Goal: Communication & Community: Answer question/provide support

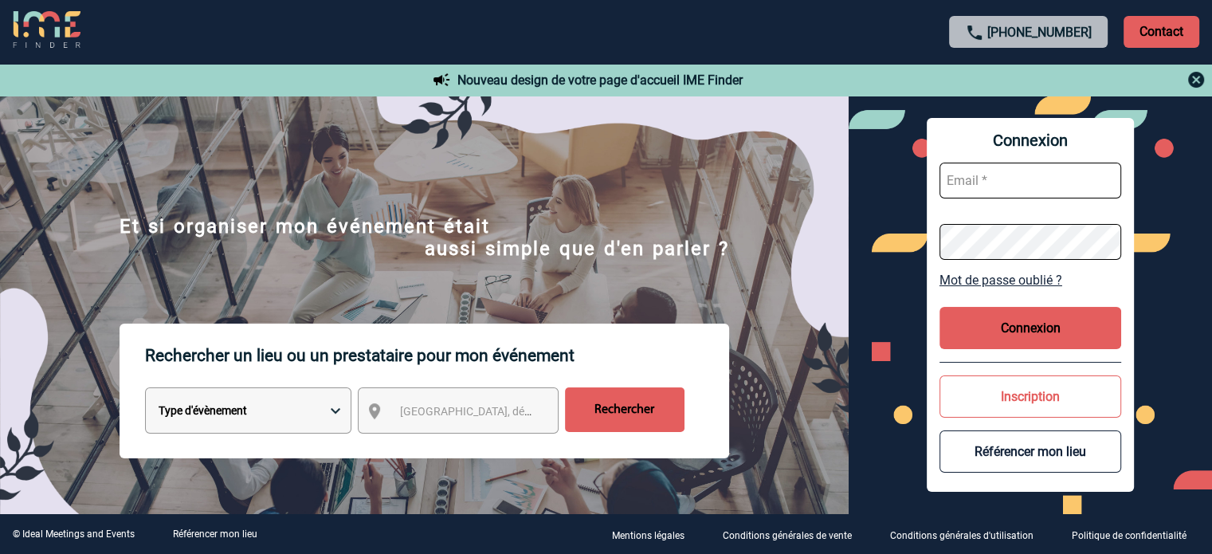
type input "tthiam@ime-groupe.com"
click at [988, 312] on button "Connexion" at bounding box center [1030, 328] width 182 height 42
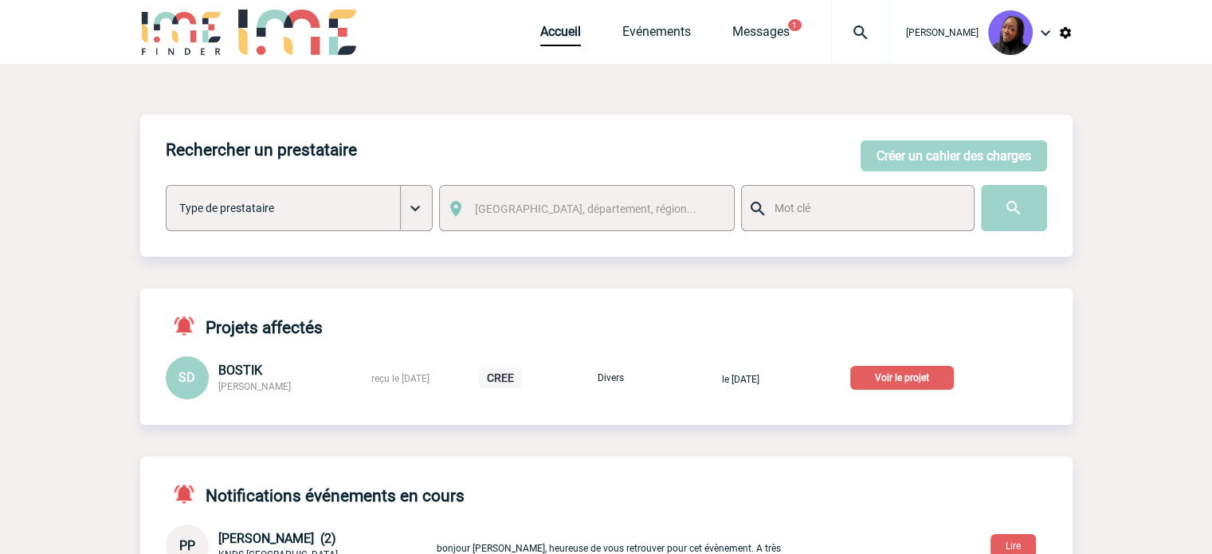
scroll to position [80, 0]
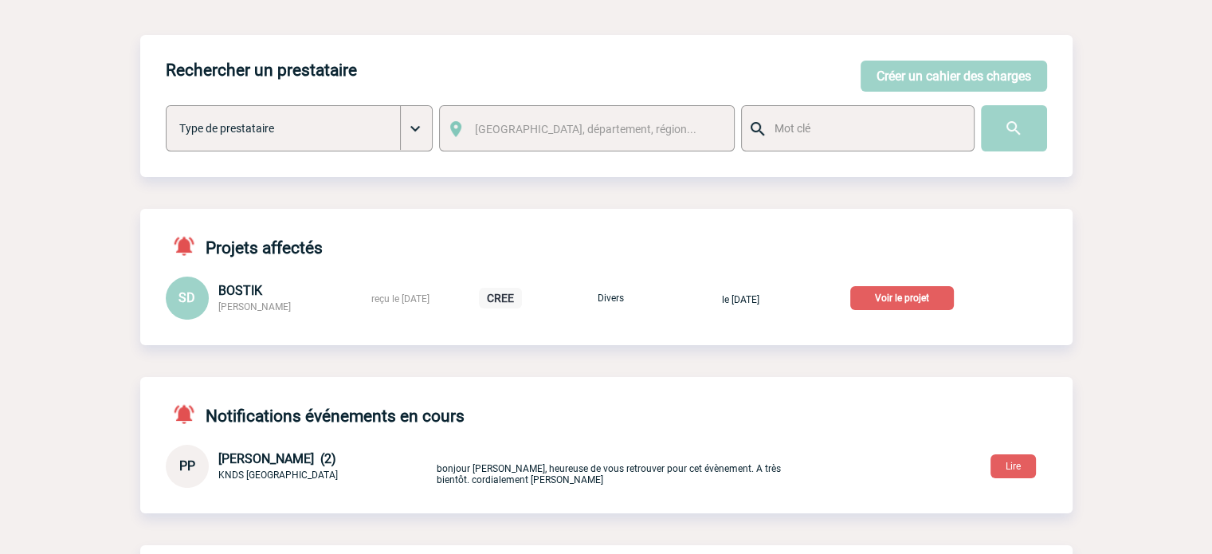
click at [930, 298] on p "Voir le projet" at bounding box center [902, 298] width 104 height 24
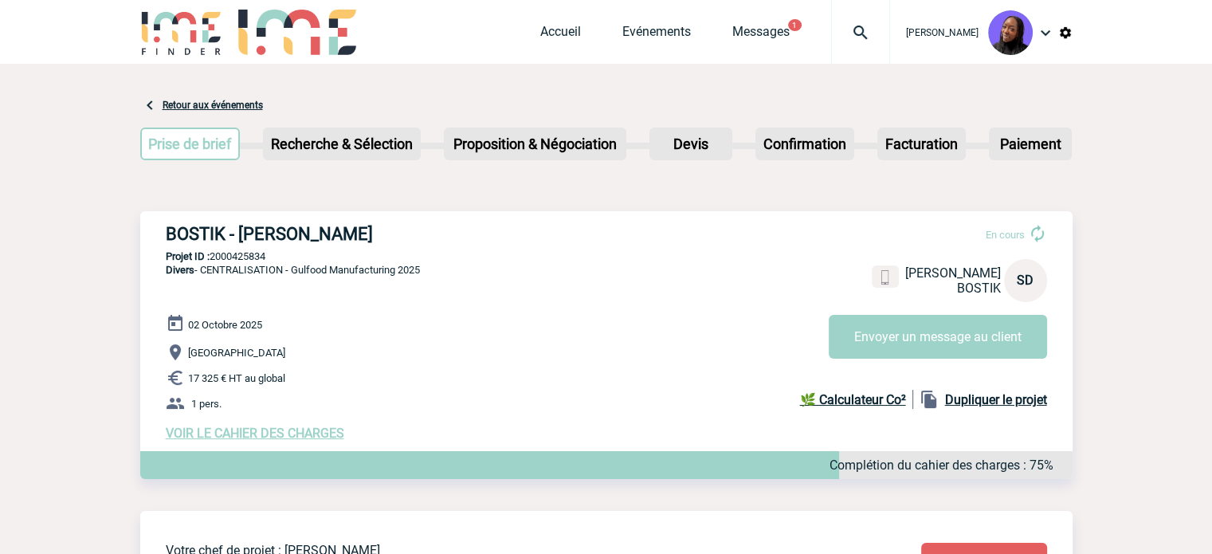
click at [269, 233] on h3 "BOSTIK - [PERSON_NAME]" at bounding box center [405, 234] width 478 height 20
copy div "BOSTIK - [PERSON_NAME]"
click at [282, 436] on span "VOIR LE CAHIER DES CHARGES" at bounding box center [255, 432] width 178 height 15
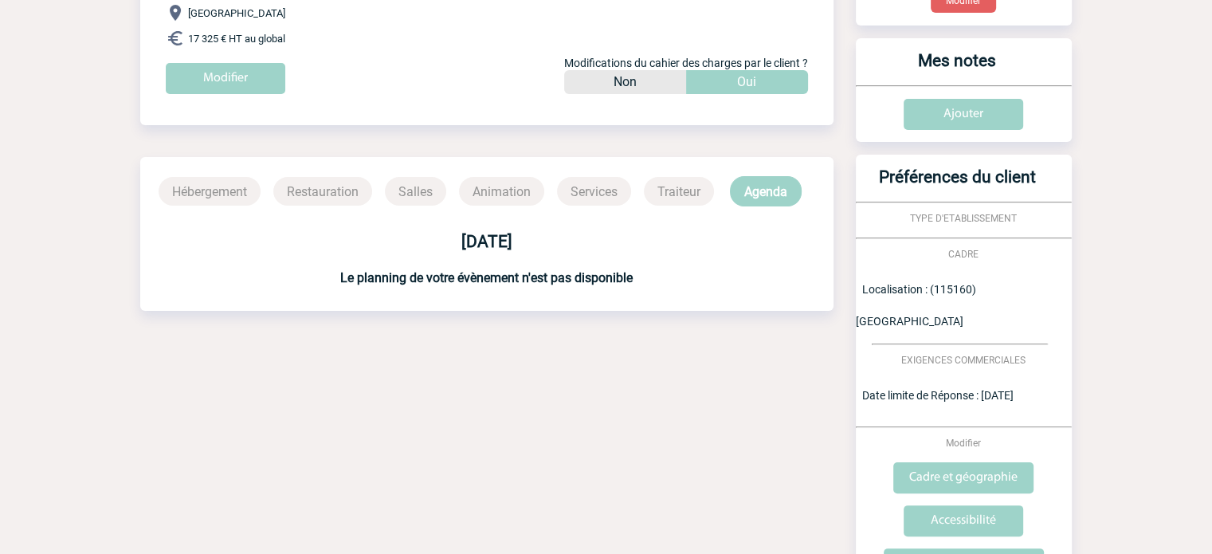
scroll to position [123, 0]
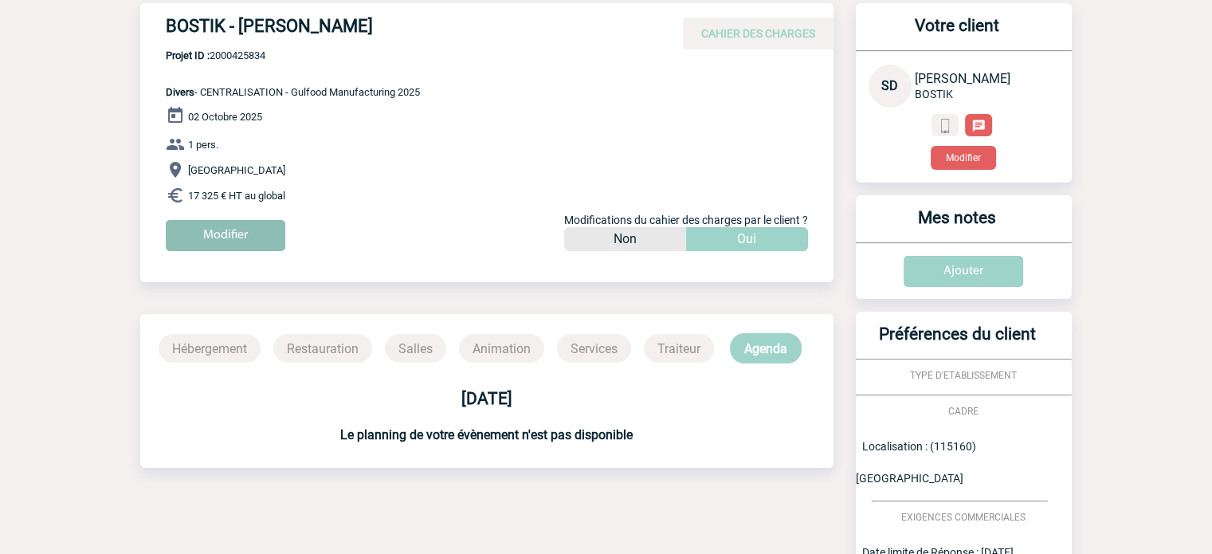
click at [239, 241] on input "Modifier" at bounding box center [225, 235] width 119 height 31
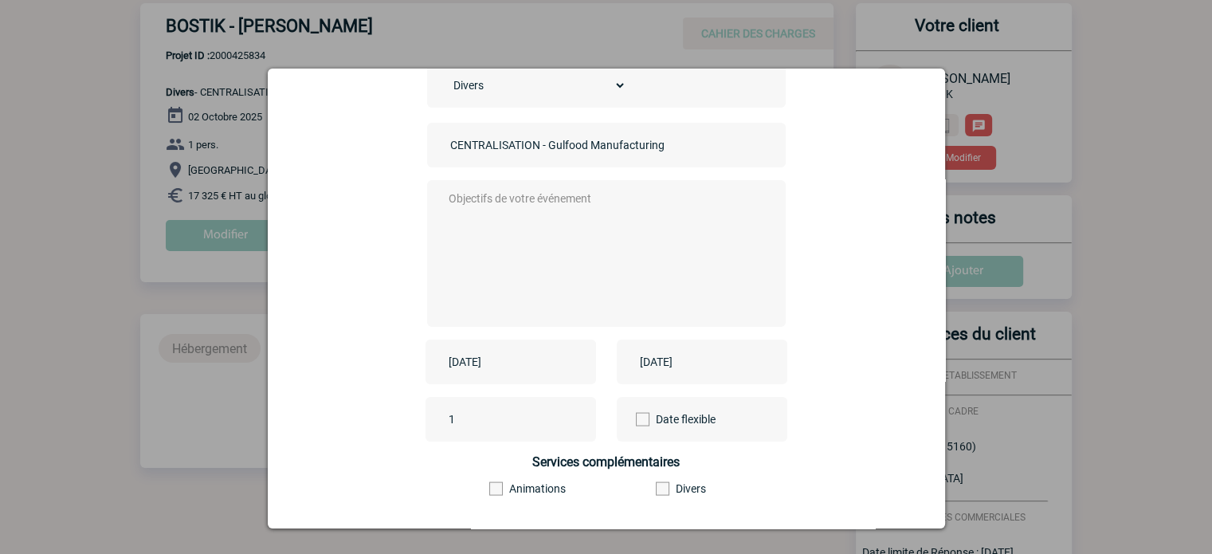
scroll to position [198, 0]
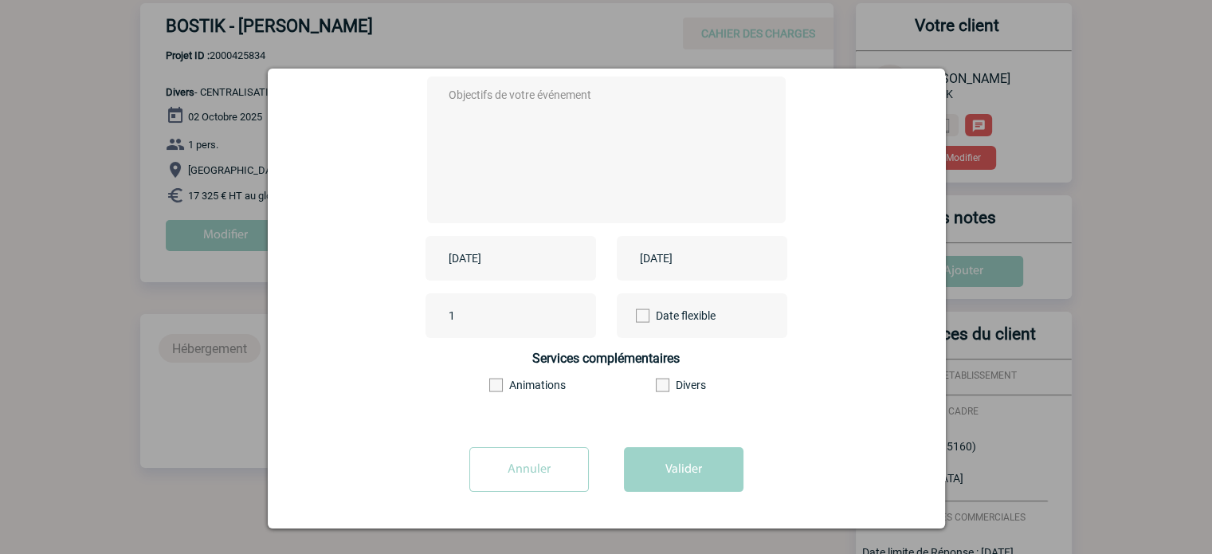
click at [534, 256] on input "[DATE]" at bounding box center [499, 258] width 110 height 21
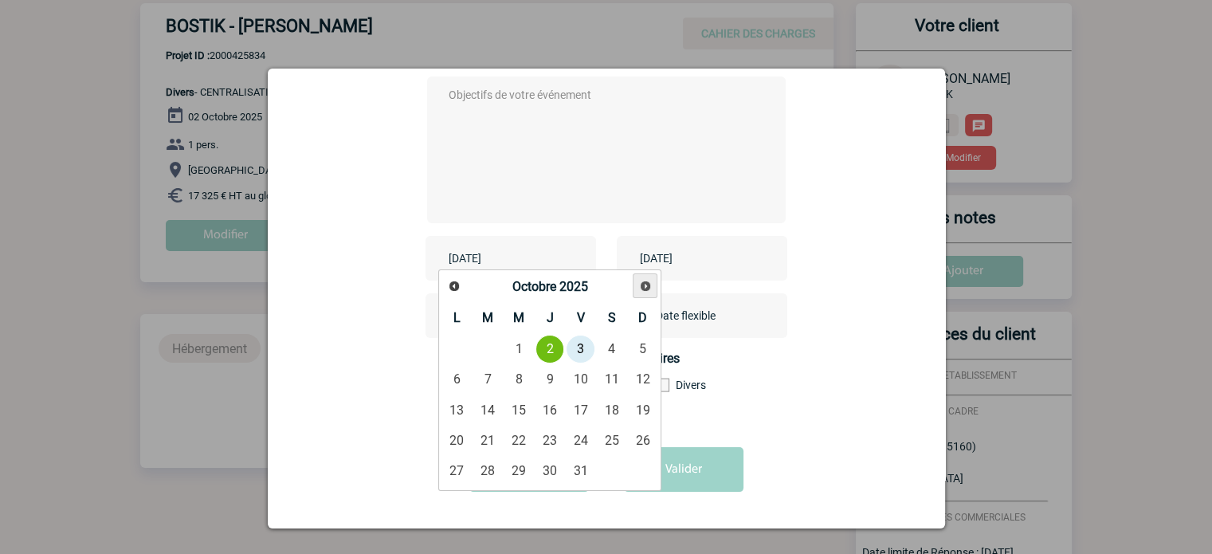
click at [637, 278] on link "Suivant" at bounding box center [644, 285] width 25 height 25
click at [550, 438] on link "20" at bounding box center [549, 439] width 29 height 29
type input "[DATE]"
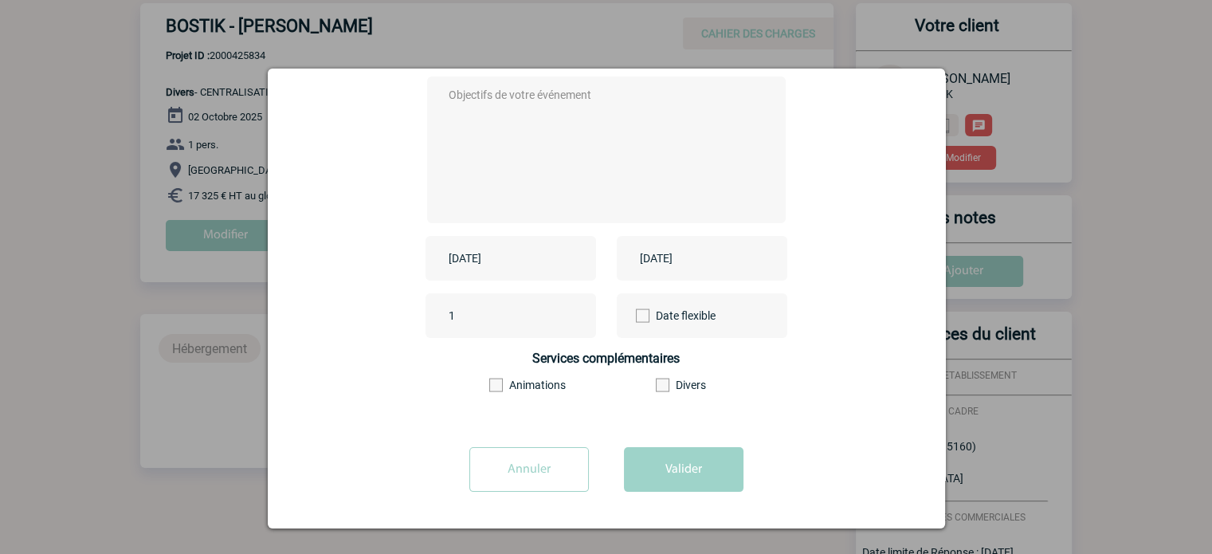
click at [738, 249] on div "[DATE]" at bounding box center [702, 258] width 170 height 45
click at [683, 248] on input "2025-10-02" at bounding box center [691, 258] width 110 height 21
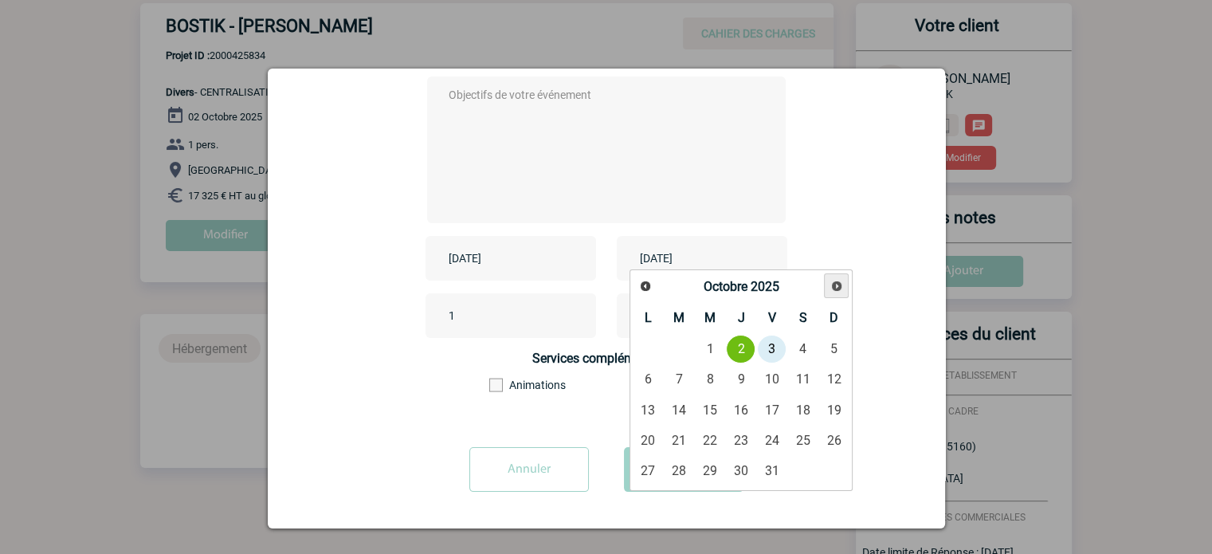
click at [831, 283] on span "Suivant" at bounding box center [836, 286] width 13 height 13
click at [738, 429] on link "20" at bounding box center [740, 439] width 29 height 29
type input "2025-11-20"
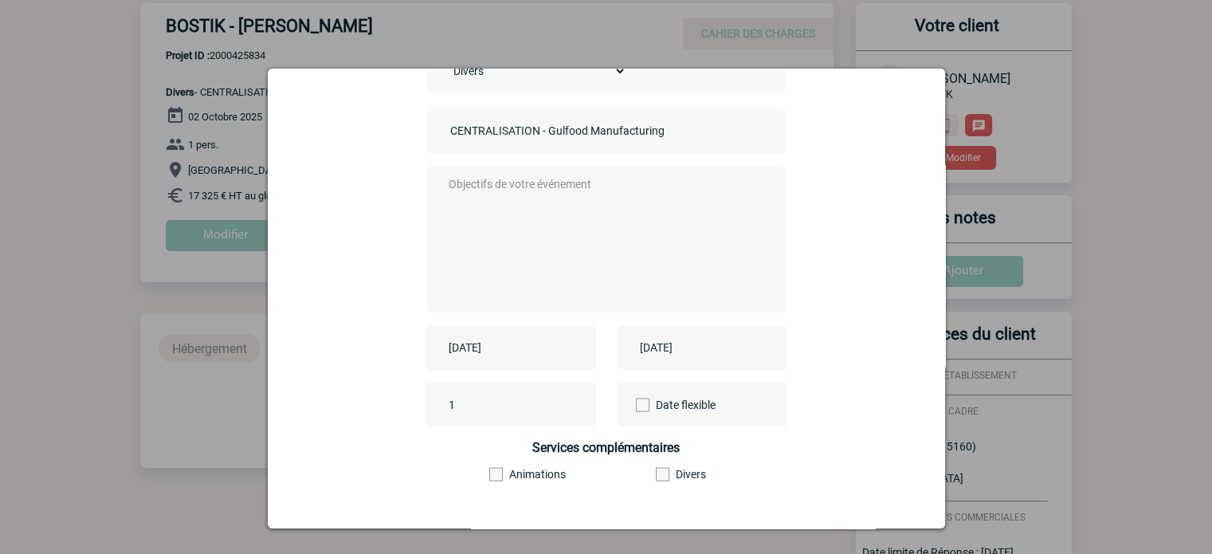
scroll to position [0, 0]
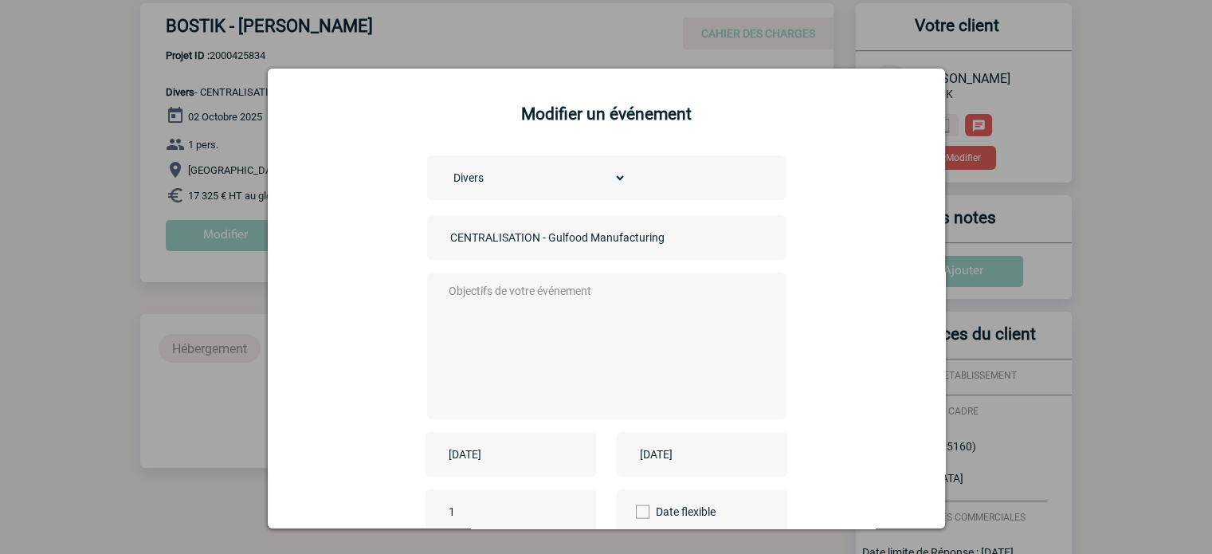
click at [600, 311] on textarea at bounding box center [601, 343] width 315 height 127
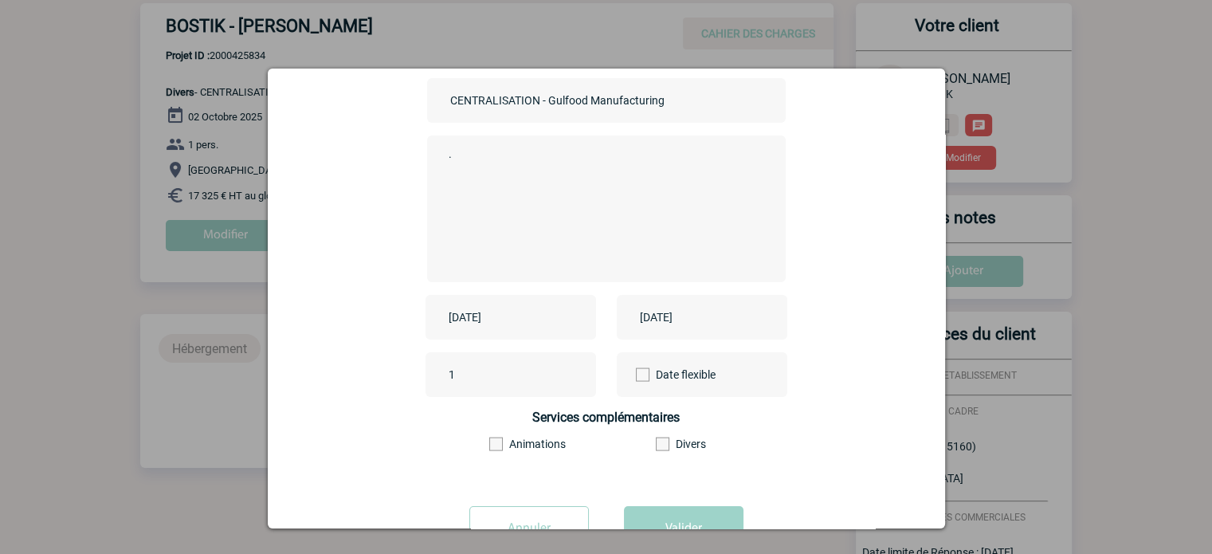
scroll to position [198, 0]
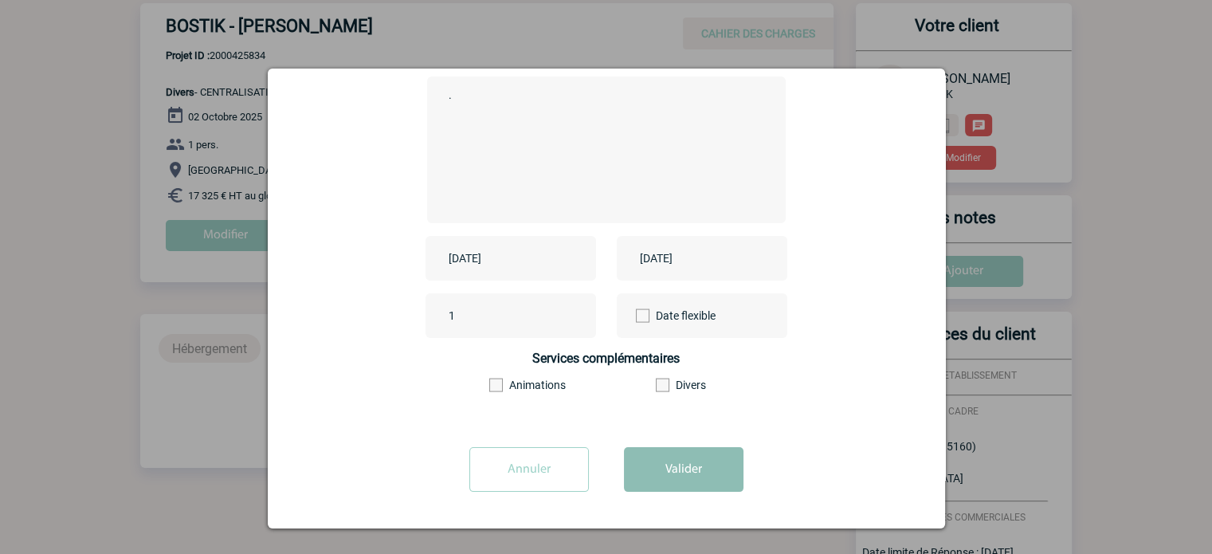
type textarea "."
click at [683, 469] on button "Valider" at bounding box center [683, 469] width 119 height 45
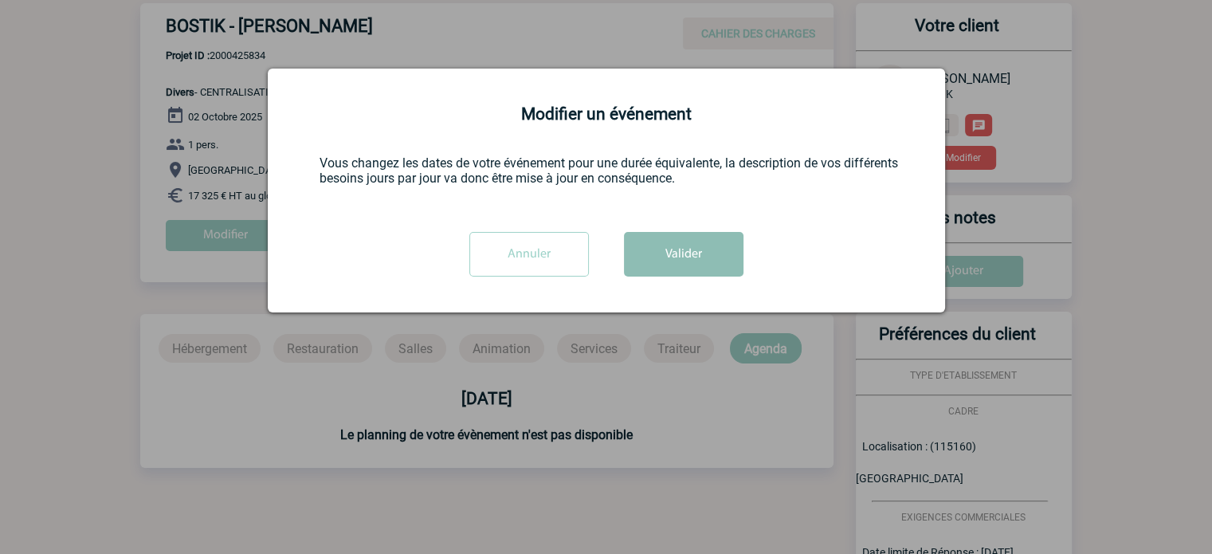
scroll to position [0, 0]
click at [665, 256] on button "Valider" at bounding box center [683, 254] width 119 height 45
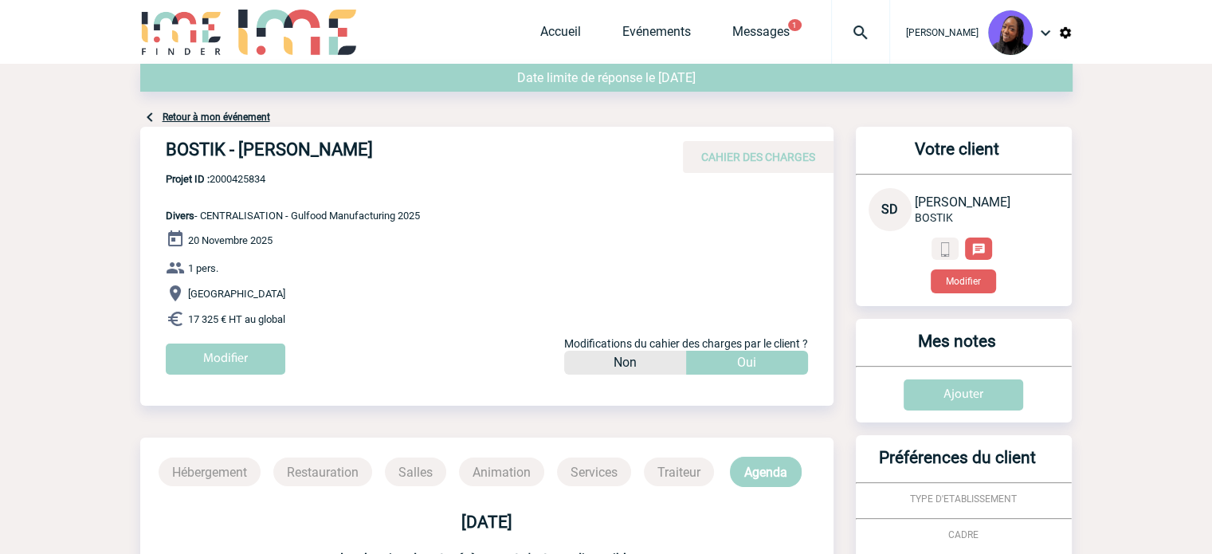
click at [219, 183] on span "Projet ID : 2000425834" at bounding box center [293, 179] width 254 height 12
click at [219, 182] on span "Projet ID : 2000425834" at bounding box center [293, 179] width 254 height 12
copy span "2000425834"
drag, startPoint x: 333, startPoint y: 319, endPoint x: 155, endPoint y: 213, distance: 207.9
click at [155, 213] on div "BOSTIK - Sarah DAMIENS CAHIER DES CHARGES BOSTIK - Sarah DAMIENS - Divers le 20…" at bounding box center [486, 257] width 693 height 260
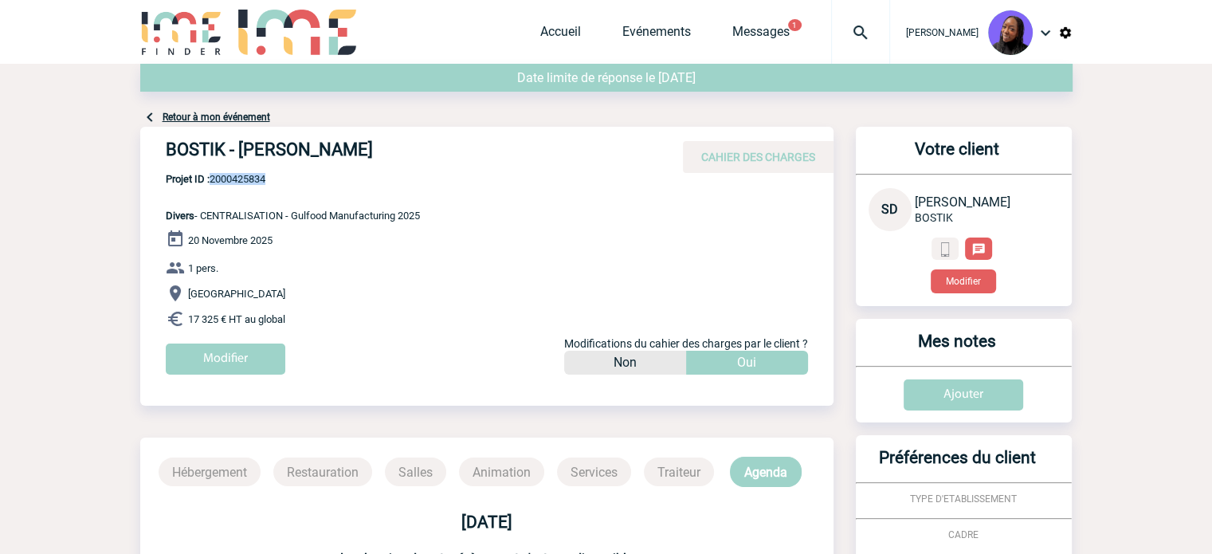
copy div "Divers - CENTRALISATION - Gulfood Manufacturing 2025 20 Novembre 2025 1 pers. D…"
drag, startPoint x: 285, startPoint y: 188, endPoint x: 259, endPoint y: 174, distance: 29.6
click at [284, 187] on p "Projet ID : 2000425834 Divers - CENTRALISATION - Gulfood Manufacturing 2025" at bounding box center [280, 197] width 280 height 49
click at [259, 174] on span "Projet ID : 2000425834" at bounding box center [293, 179] width 254 height 12
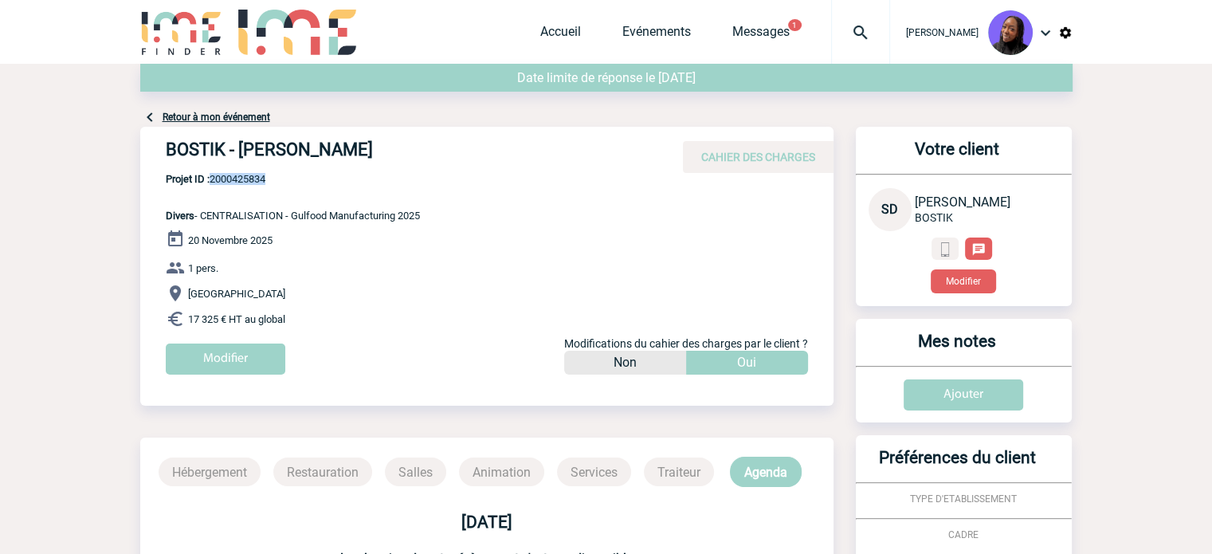
copy span "2000425834"
click at [240, 184] on span "Projet ID : 2000425834" at bounding box center [293, 179] width 254 height 12
click at [240, 183] on span "Projet ID : 2000425834" at bounding box center [293, 179] width 254 height 12
drag, startPoint x: 403, startPoint y: 149, endPoint x: 385, endPoint y: 152, distance: 18.6
click at [390, 151] on h4 "BOSTIK - Sarah DAMIENS" at bounding box center [405, 152] width 478 height 27
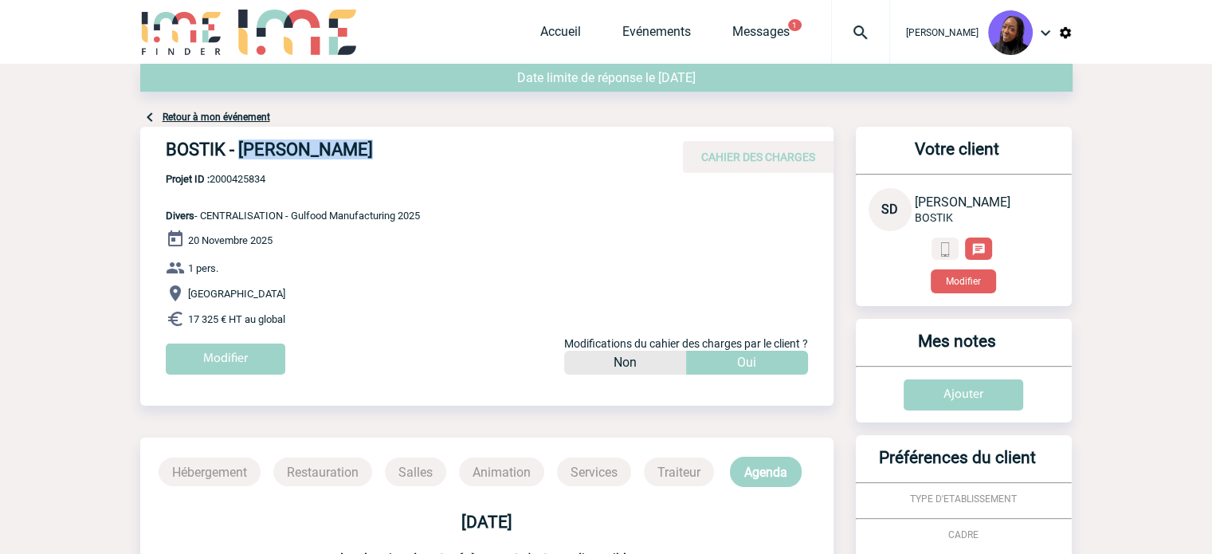
drag, startPoint x: 368, startPoint y: 151, endPoint x: 238, endPoint y: 149, distance: 129.9
click at [238, 149] on h4 "BOSTIK - Sarah DAMIENS" at bounding box center [405, 152] width 478 height 27
copy h4 "Sarah DAMIENS"
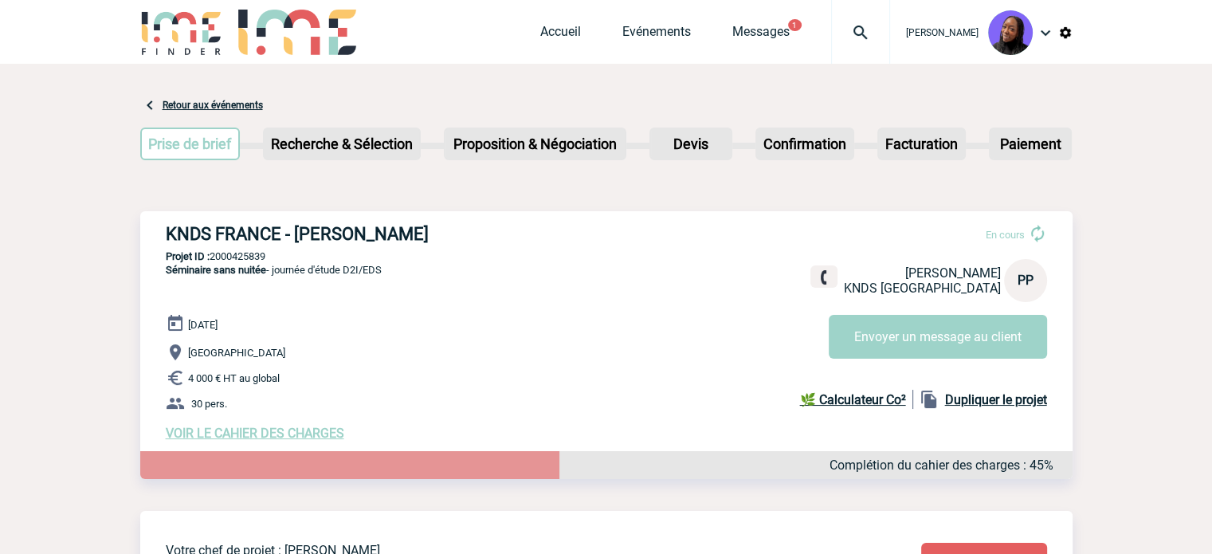
click at [316, 220] on div "KNDS FRANCE - [PERSON_NAME] En cours [PERSON_NAME] KNDS FRANCE PP Envoyer un me…" at bounding box center [606, 332] width 932 height 242
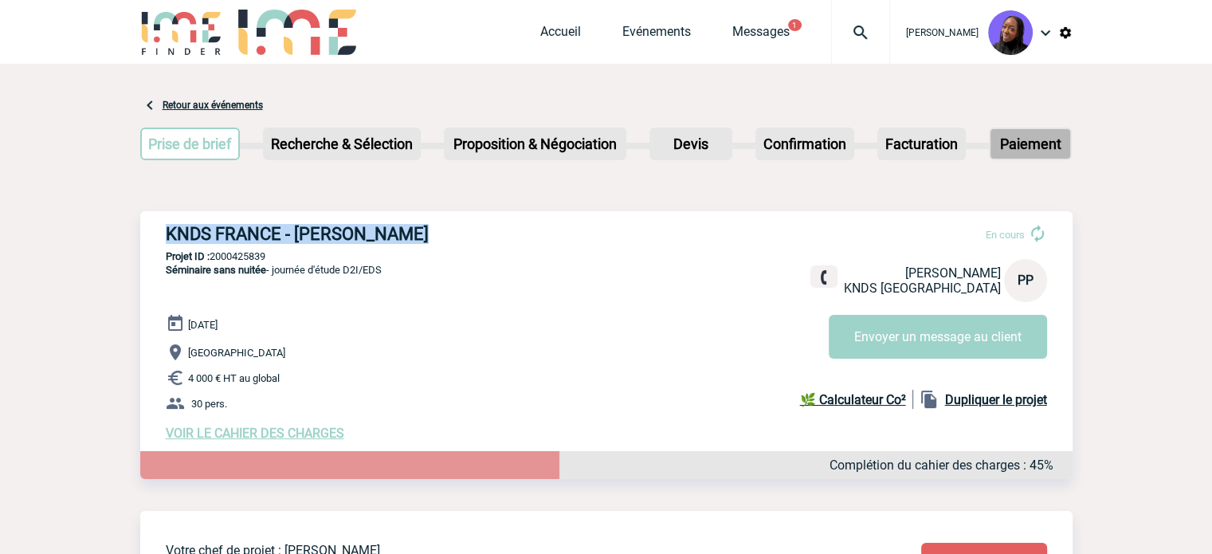
copy div "KNDS FRANCE - [PERSON_NAME]"
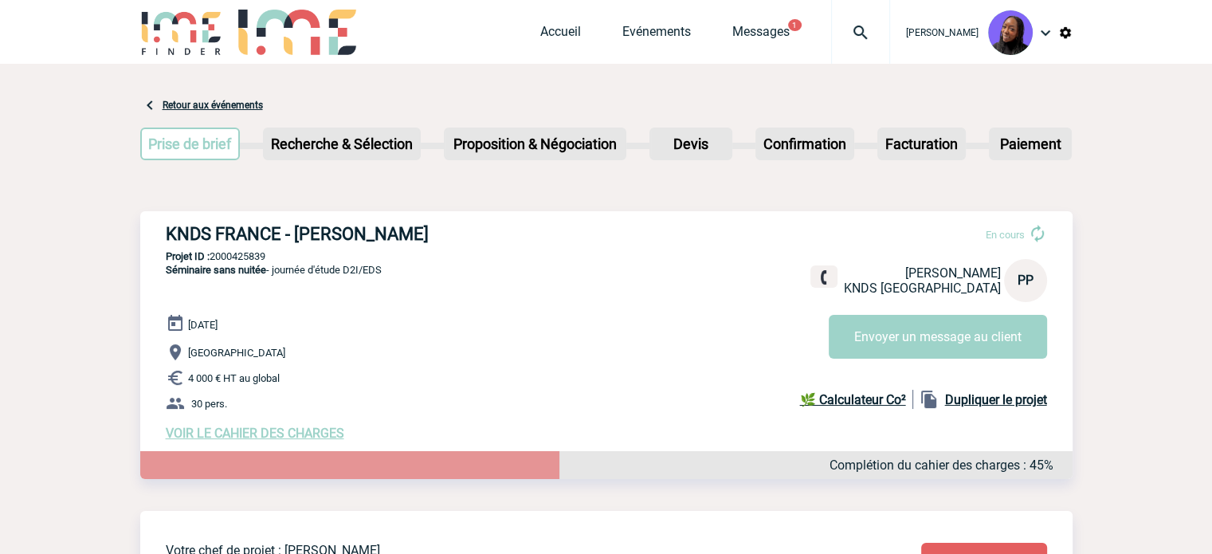
click at [239, 259] on p "Projet ID : 2000425839" at bounding box center [606, 256] width 932 height 12
copy p "2000425839"
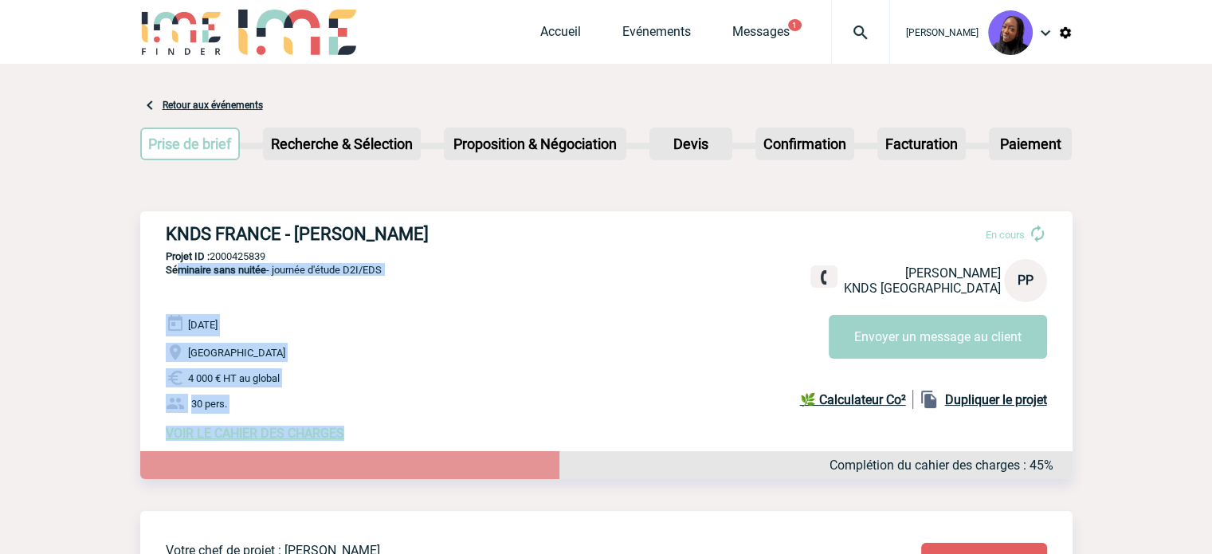
drag, startPoint x: 350, startPoint y: 439, endPoint x: 178, endPoint y: 276, distance: 236.7
click at [178, 276] on div "KNDS FRANCE - [PERSON_NAME] En cours [PERSON_NAME] KNDS FRANCE PP Envoyer un me…" at bounding box center [606, 332] width 932 height 242
click at [297, 314] on p "Séminaire sans nuitée - journée d'étude D2I/EDS" at bounding box center [260, 288] width 241 height 51
drag, startPoint x: 245, startPoint y: 401, endPoint x: 151, endPoint y: 303, distance: 136.3
click at [151, 303] on div "KNDS FRANCE - [PERSON_NAME] En cours [PERSON_NAME] KNDS FRANCE PP Envoyer un me…" at bounding box center [606, 332] width 932 height 242
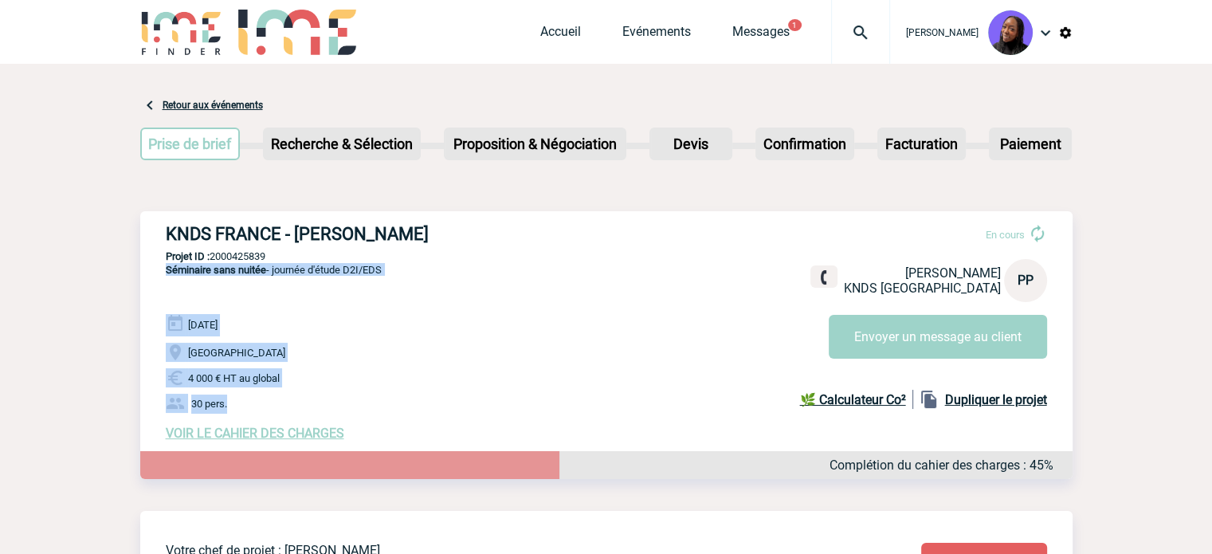
copy div "Séminaire sans nuitée - journée d'étude D2I/EDS [DATE] Yvelines 4 000 € HT au g…"
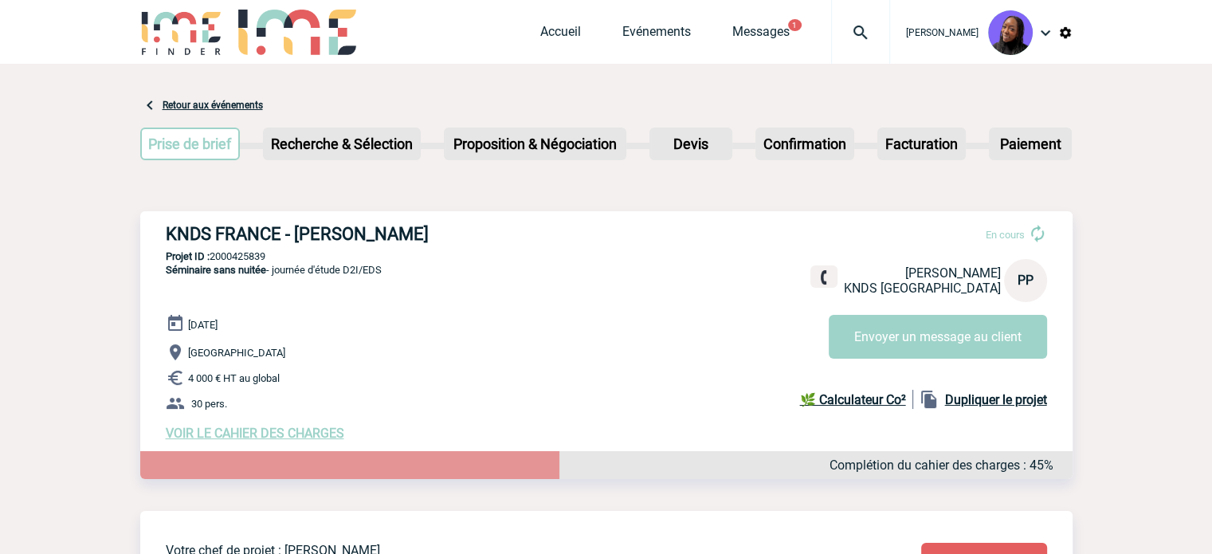
click at [228, 229] on h3 "KNDS FRANCE - [PERSON_NAME]" at bounding box center [405, 234] width 478 height 20
drag, startPoint x: 280, startPoint y: 233, endPoint x: 170, endPoint y: 229, distance: 110.8
click at [170, 229] on h3 "KNDS FRANCE - [PERSON_NAME]" at bounding box center [405, 234] width 478 height 20
copy h3 "KNDS [GEOGRAPHIC_DATA]"
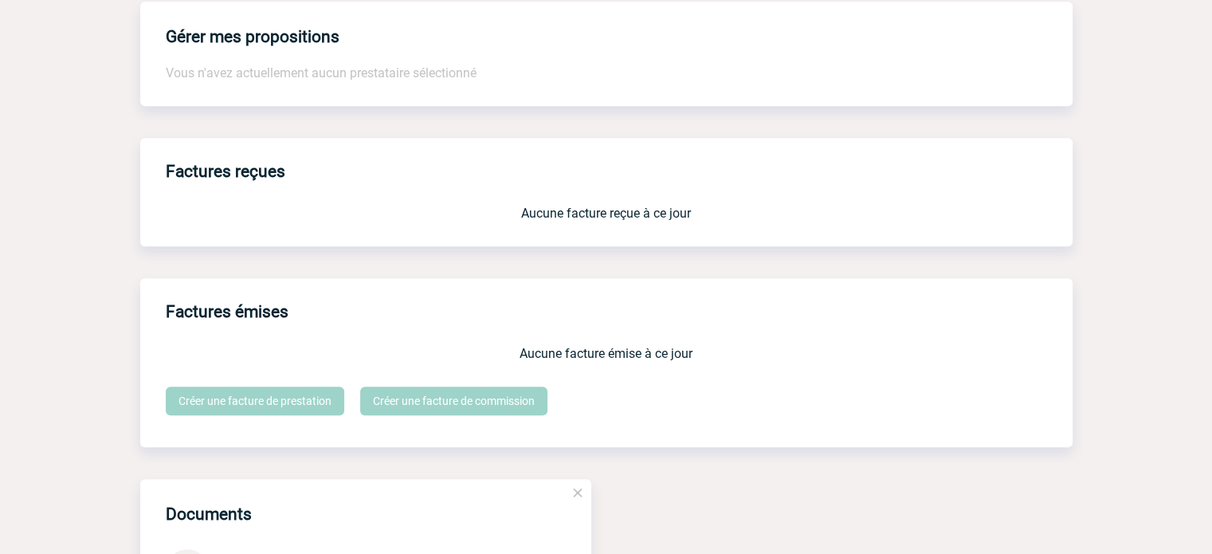
scroll to position [1482, 0]
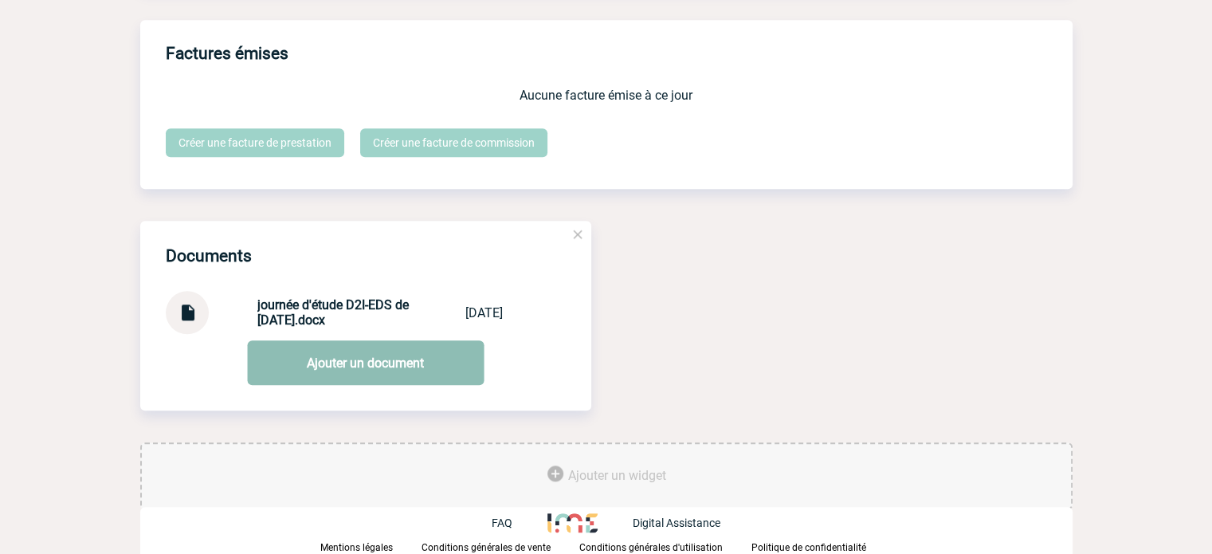
click at [326, 351] on link "Ajouter un document" at bounding box center [365, 362] width 237 height 45
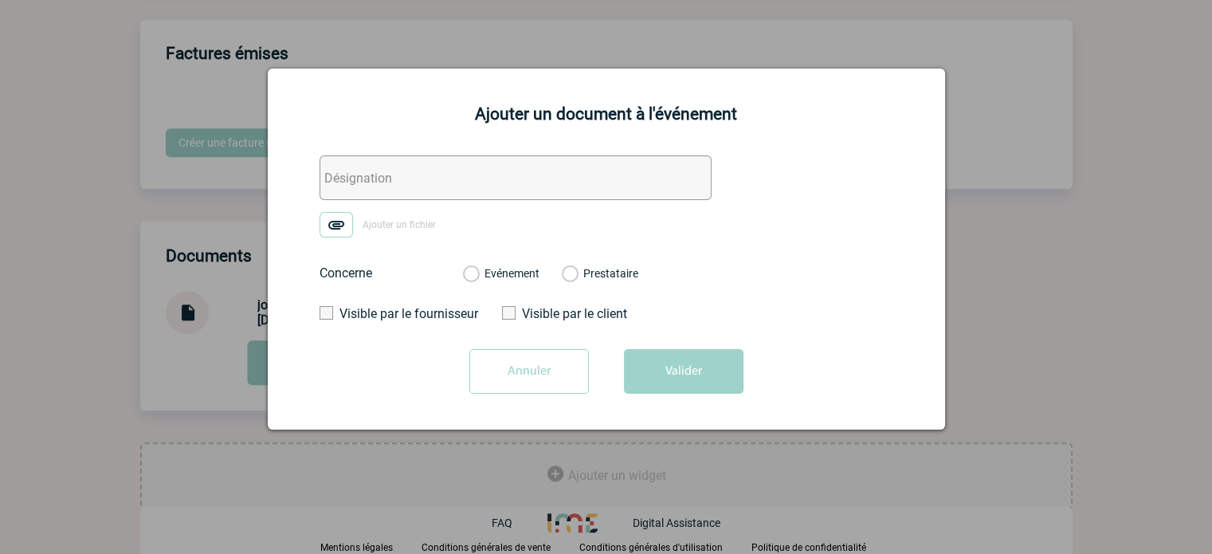
click at [485, 365] on input "Annuler" at bounding box center [528, 371] width 119 height 45
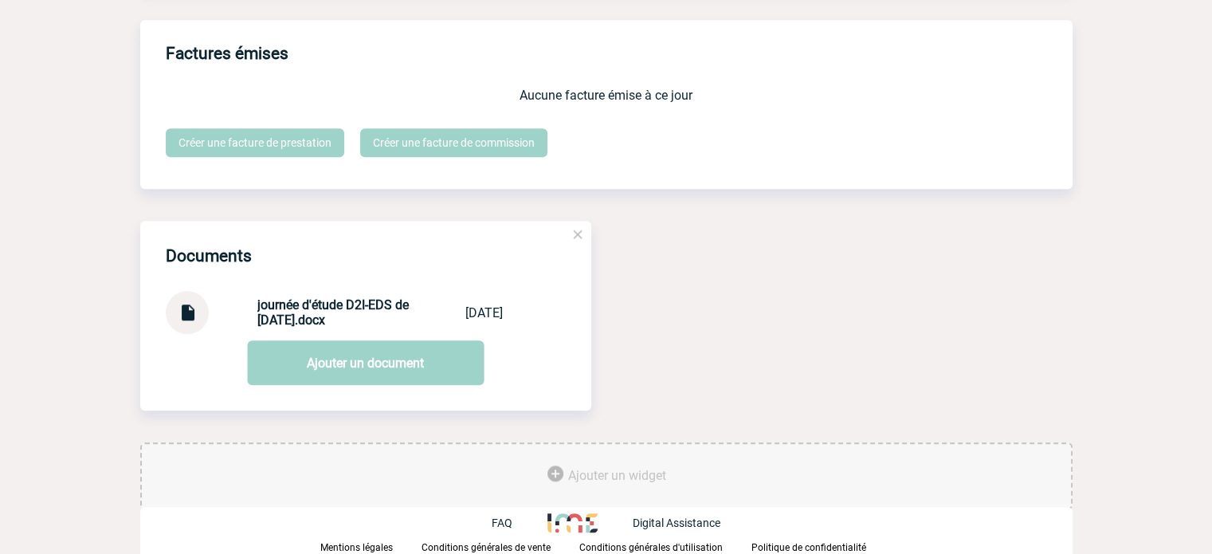
click at [186, 311] on img at bounding box center [187, 306] width 21 height 31
click at [876, 276] on div "Documents journée d'étude D2I-EDS de novembre 2025.docx journée d'étu... 02/10/…" at bounding box center [606, 331] width 932 height 221
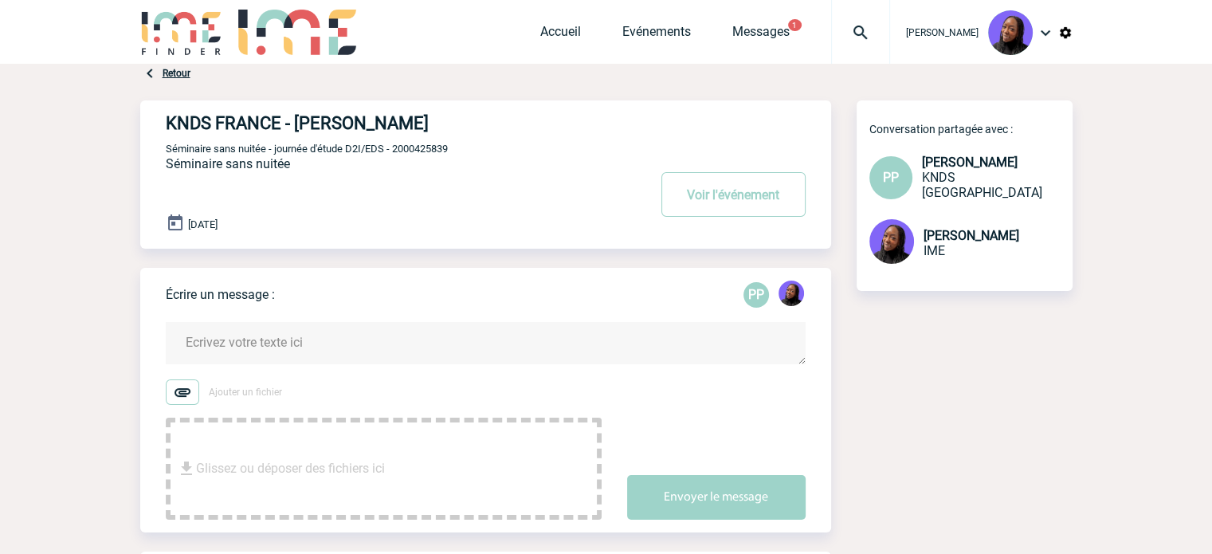
click at [239, 340] on textarea at bounding box center [486, 343] width 640 height 42
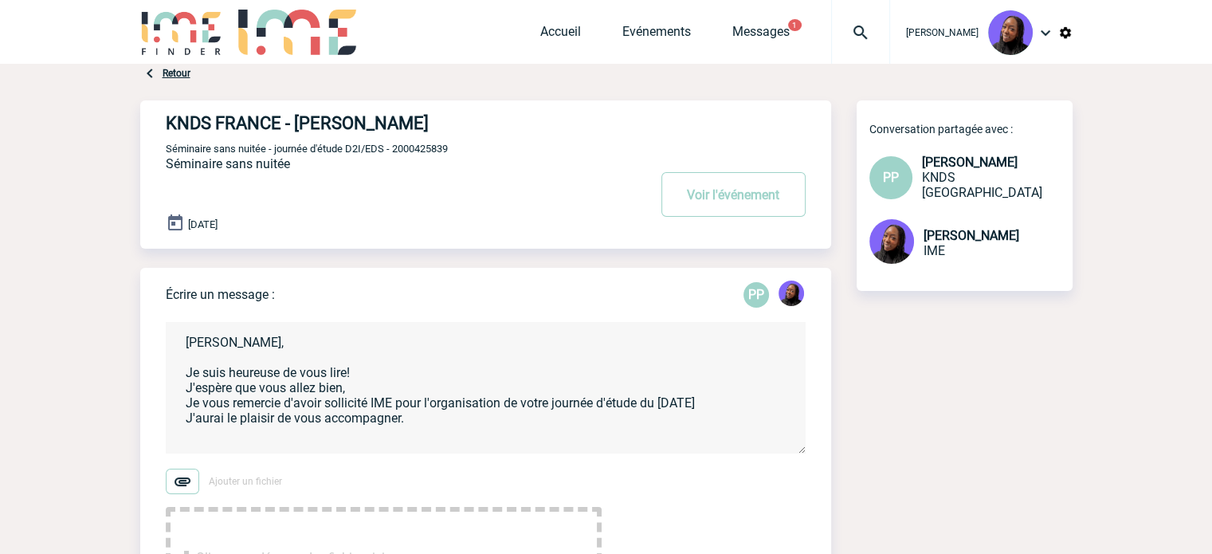
scroll to position [3, 0]
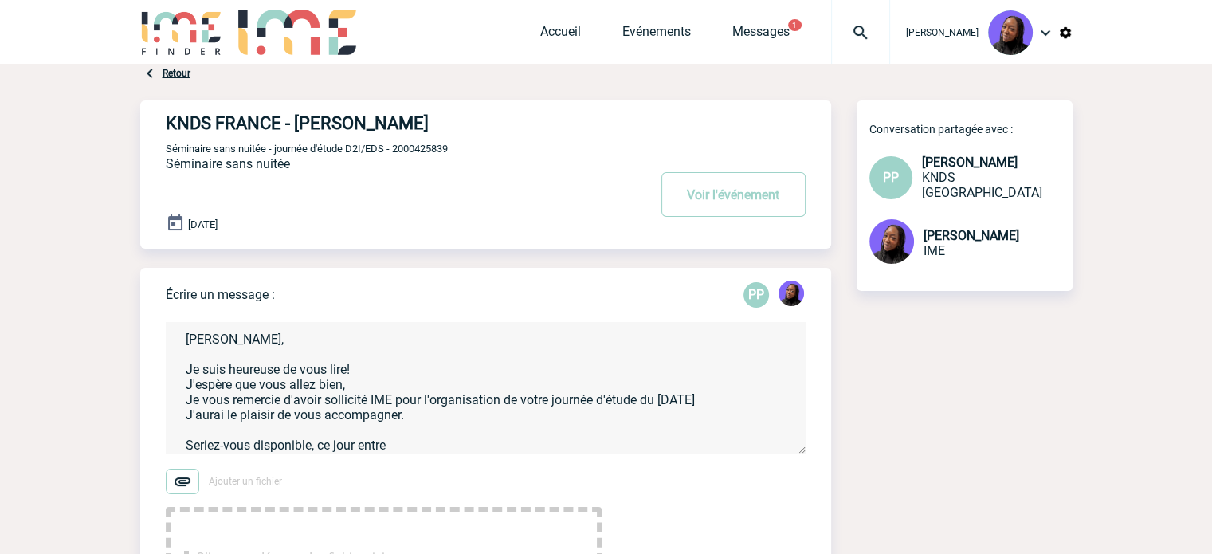
click at [409, 449] on textarea "Chère Patricia, Je suis heureuse de vous lire! J'espère que vous allez bien, Je…" at bounding box center [486, 387] width 640 height 131
click at [446, 437] on textarea "Chère Patricia, Je suis heureuse de vous lire! J'espère que vous allez bien, Je…" at bounding box center [486, 387] width 640 height 131
click at [445, 439] on textarea "Chère Patricia, Je suis heureuse de vous lire! J'espère que vous allez bien, Je…" at bounding box center [486, 387] width 640 height 131
click at [644, 448] on textarea "Chère Patricia, Je suis heureuse de vous lire! J'espère que vous allez bien, Je…" at bounding box center [486, 387] width 640 height 131
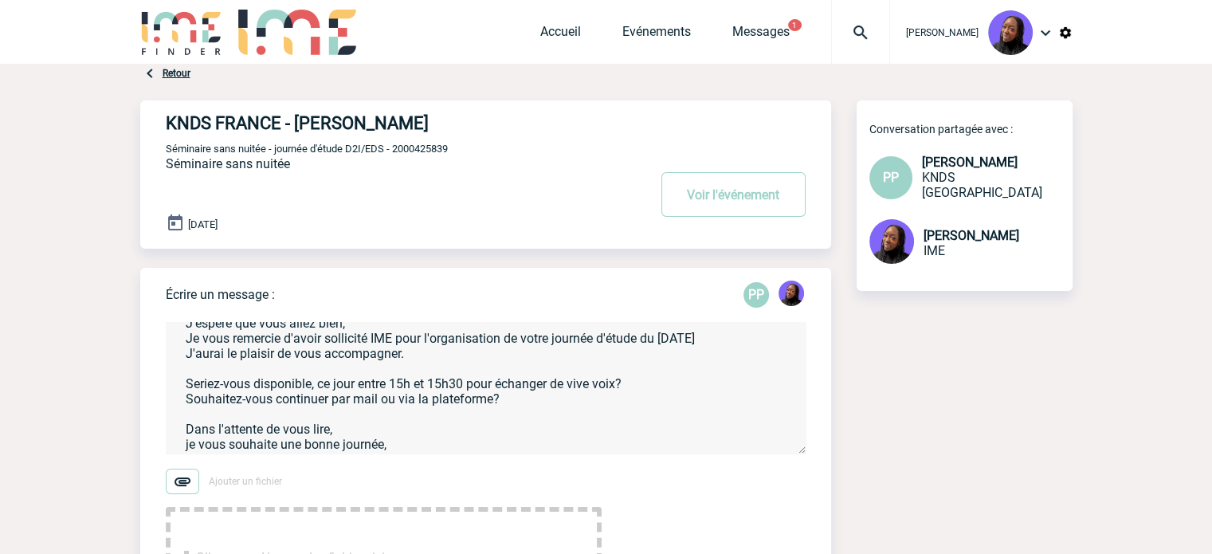
scroll to position [80, 0]
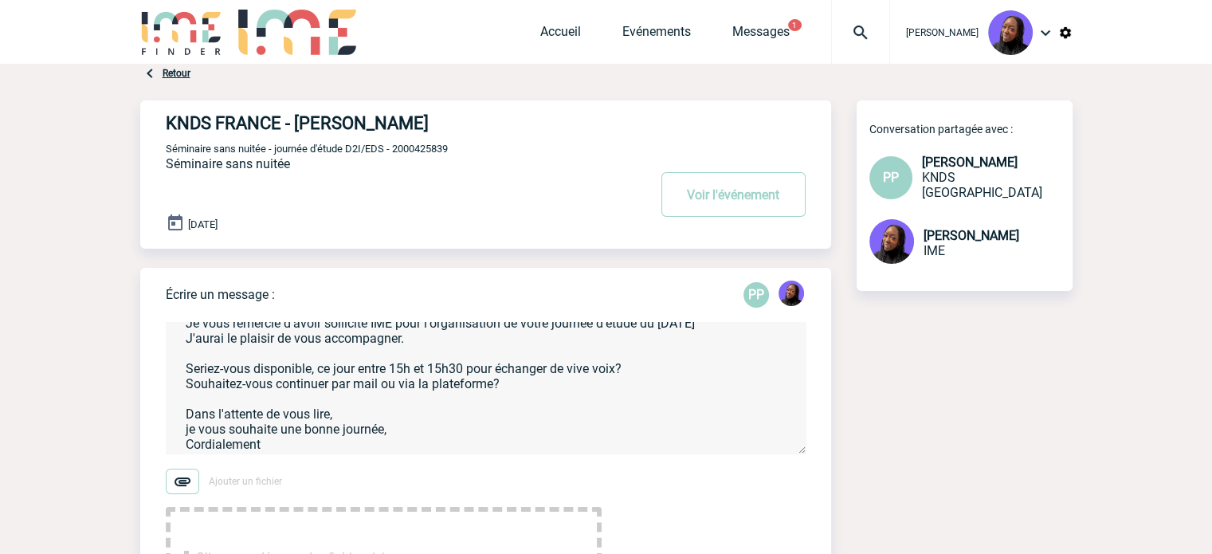
type textarea "Chère Patricia, Je suis heureuse de vous lire! J'espère que vous allez bien, Je…"
click at [309, 154] on span "Séminaire sans nuitée - journée d'étude D2I/EDS - 2000425839" at bounding box center [307, 149] width 282 height 12
drag, startPoint x: 388, startPoint y: 147, endPoint x: 274, endPoint y: 146, distance: 113.9
click at [274, 146] on span "Séminaire sans nuitée - journée d'étude D2I/EDS - 2000425839" at bounding box center [307, 149] width 282 height 12
copy span "journée d'étude D2I/EDS"
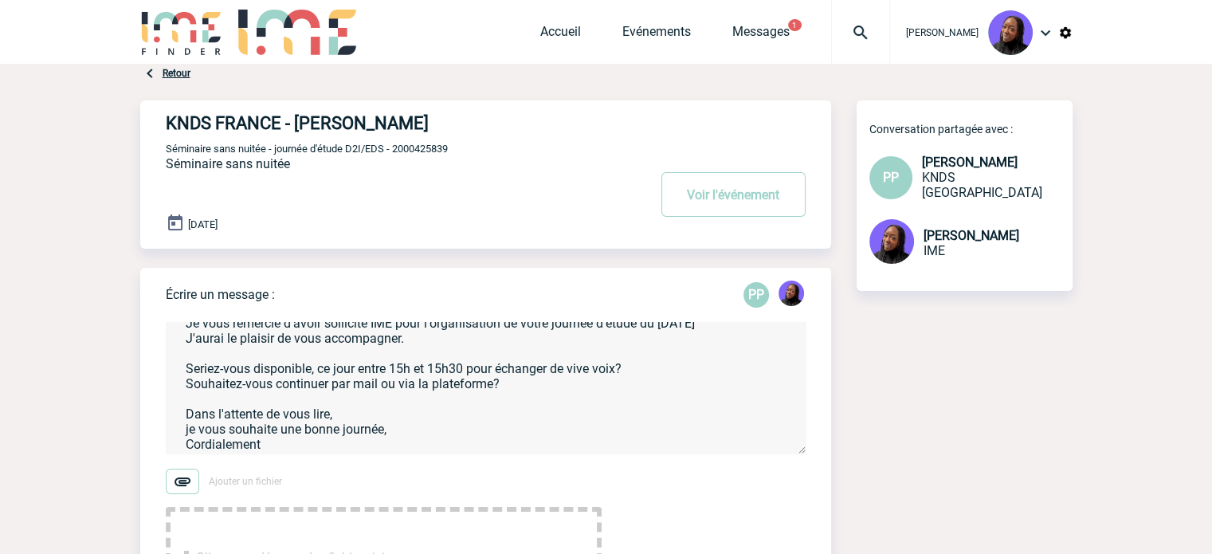
click at [424, 141] on div "KNDS FRANCE - Patricia PETIT Voir l'événement Séminaire sans nuitée - journée d…" at bounding box center [498, 167] width 665 height 135
click at [424, 149] on span "Séminaire sans nuitée - journée d'étude D2I/EDS - 2000425839" at bounding box center [307, 149] width 282 height 12
copy span "2000425839"
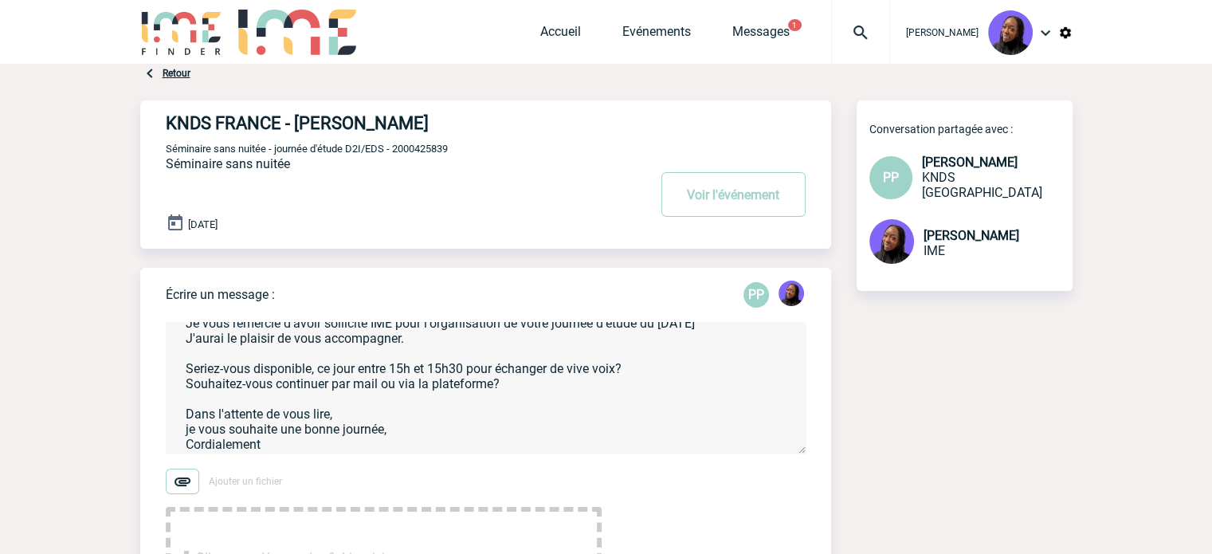
scroll to position [0, 0]
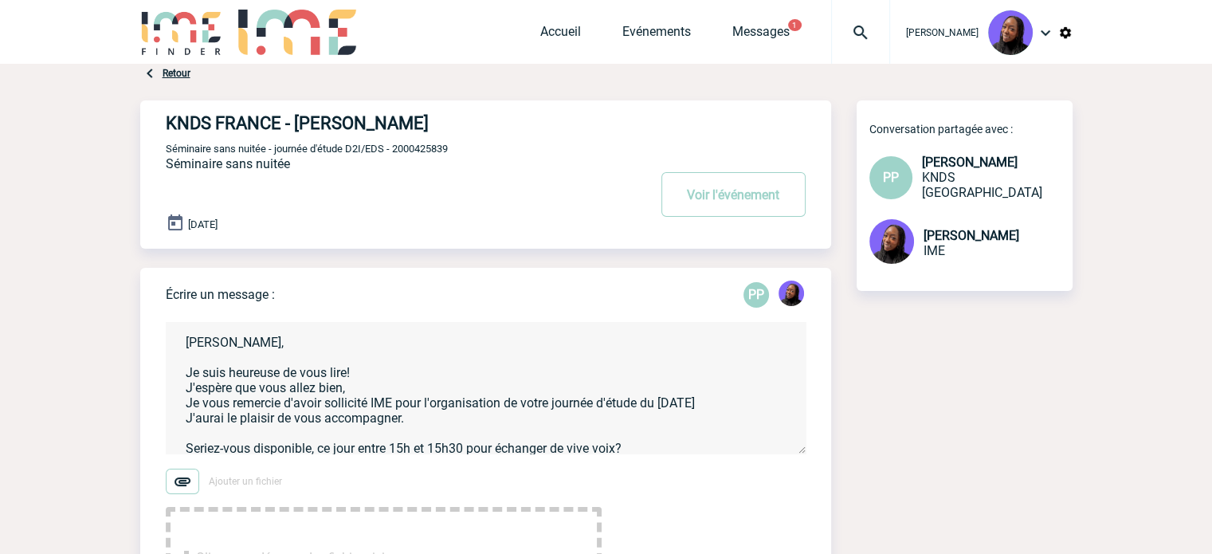
drag, startPoint x: 261, startPoint y: 441, endPoint x: 164, endPoint y: 292, distance: 178.5
click at [164, 292] on div "Écrire un message : PP Chère Patricia, Je suis heureuse de vous lire! J'espère …" at bounding box center [485, 445] width 691 height 354
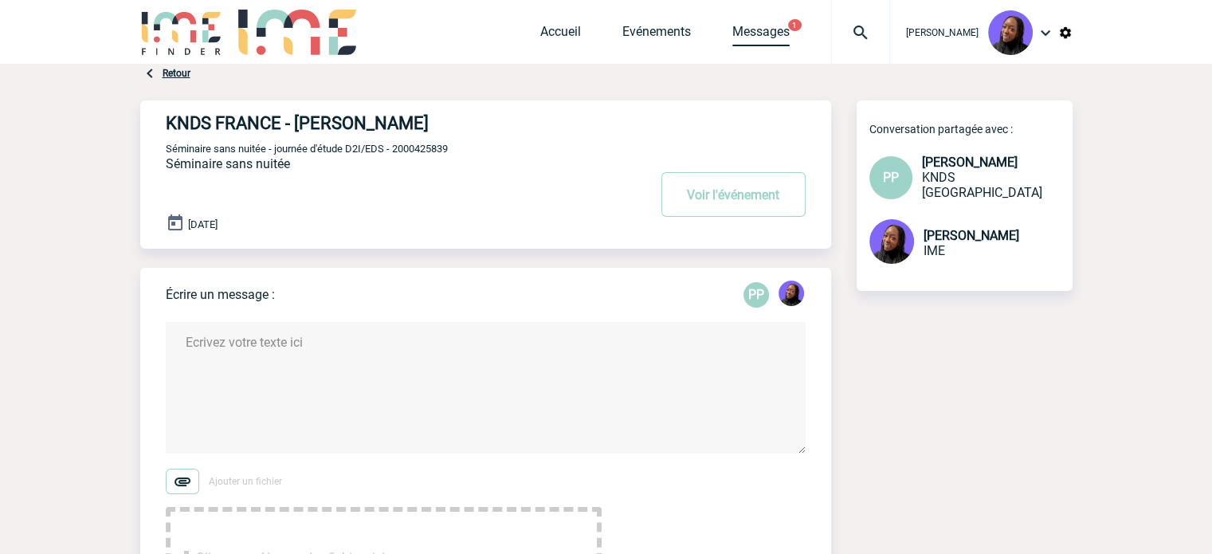
click at [761, 31] on link "Messages" at bounding box center [760, 35] width 57 height 22
